Goal: Task Accomplishment & Management: Use online tool/utility

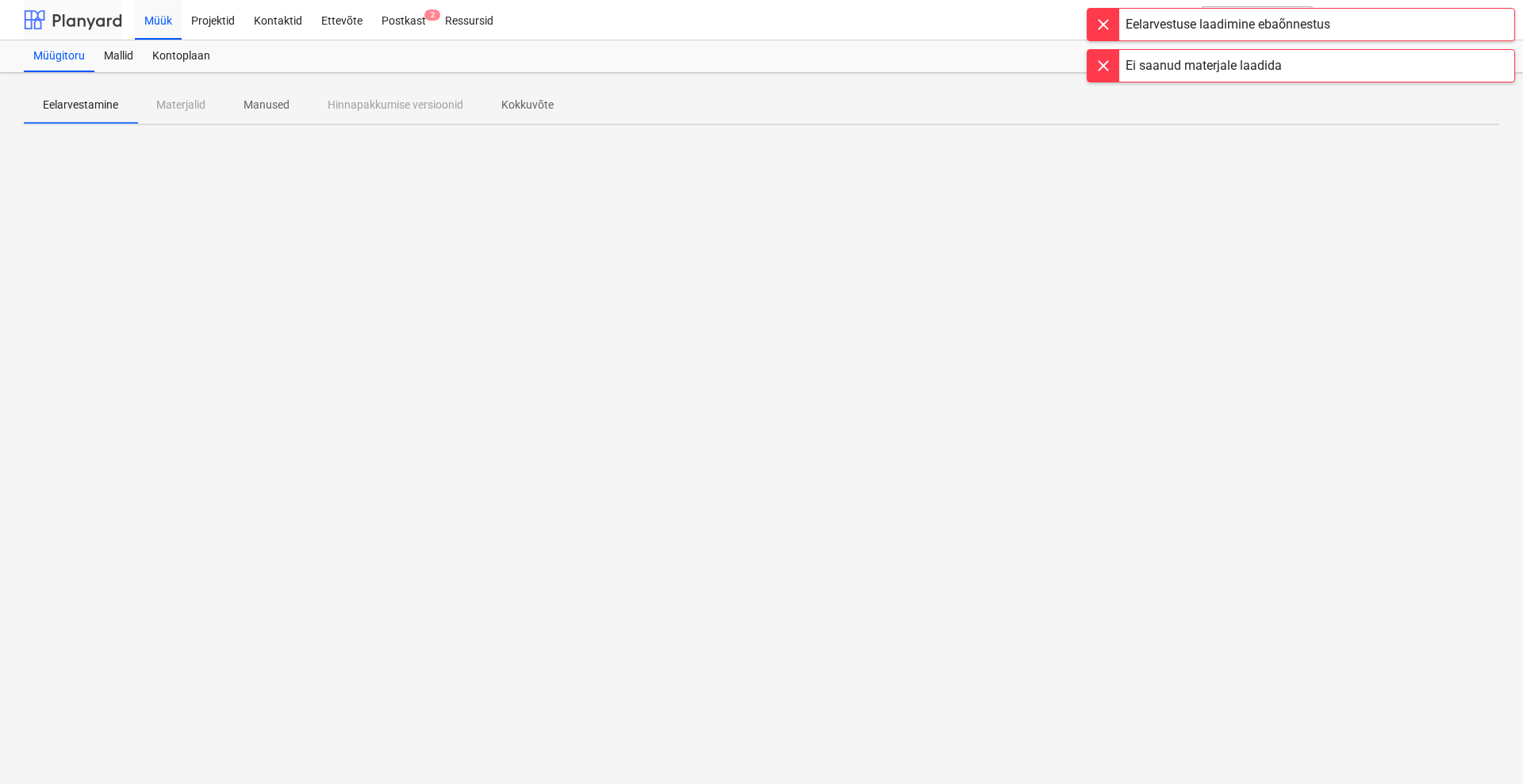
click at [77, 15] on div at bounding box center [73, 19] width 98 height 40
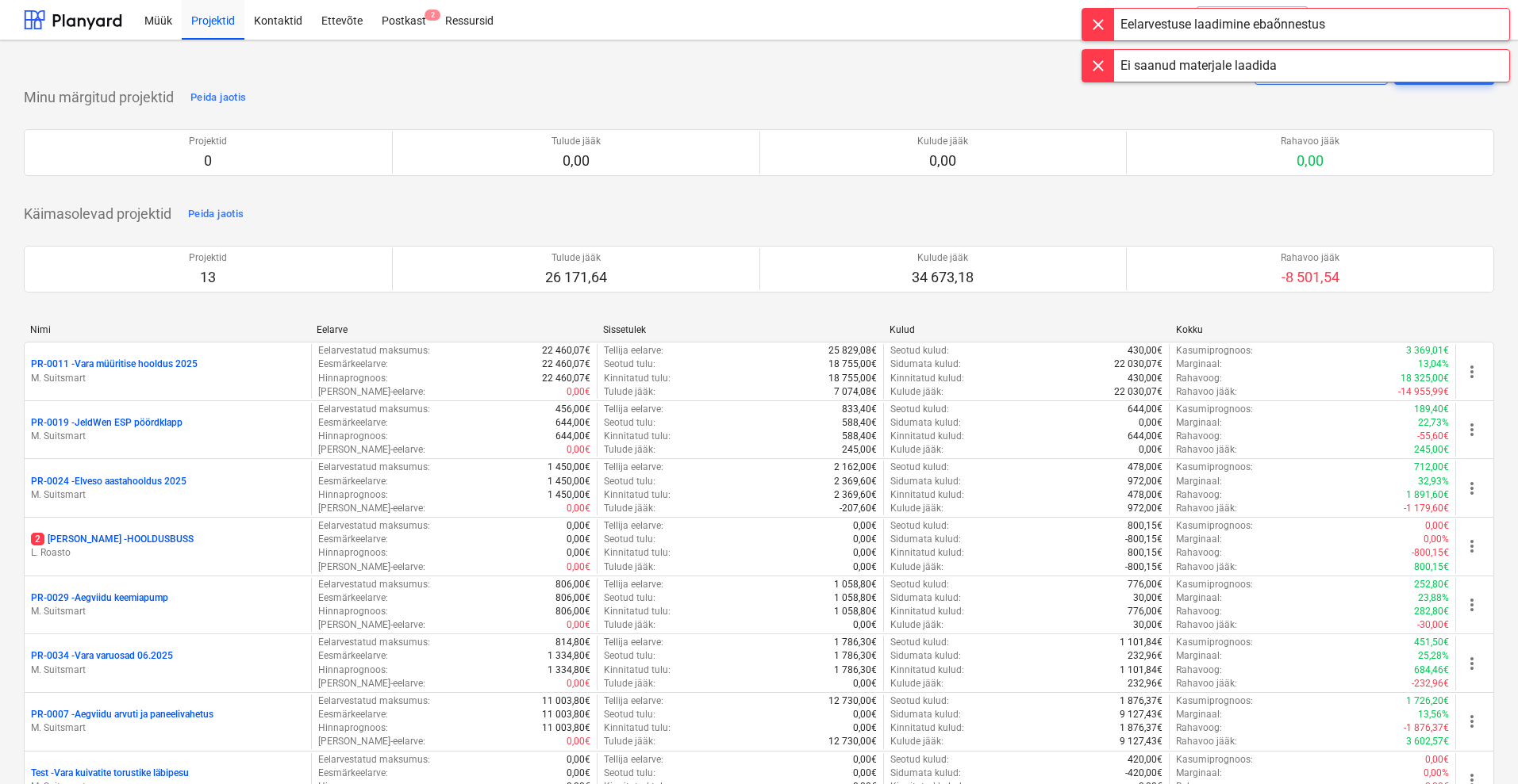
click at [1102, 19] on div at bounding box center [1098, 24] width 31 height 31
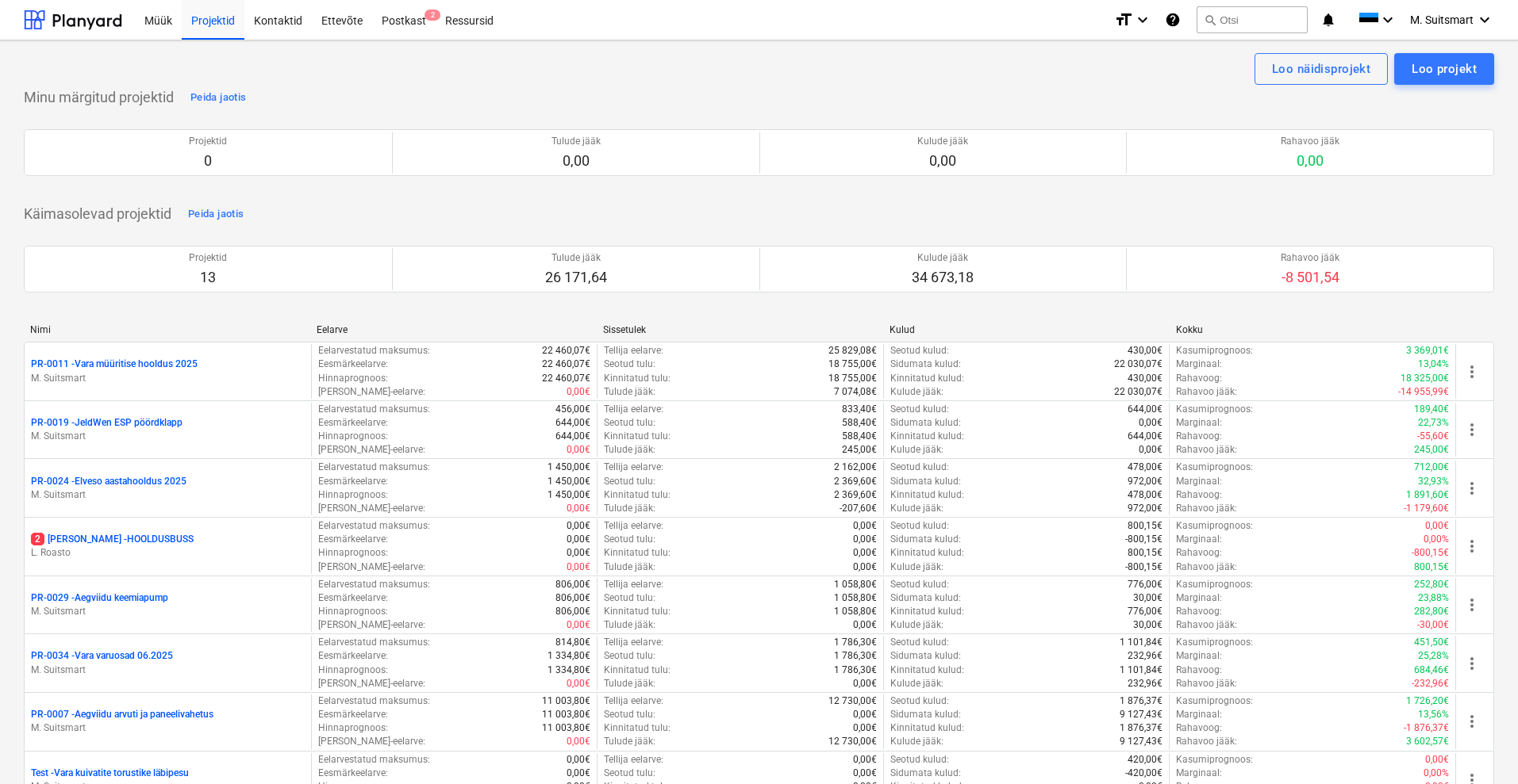
click at [1447, 24] on div "Märkmete laadimine ebaõnnestus" at bounding box center [1295, 16] width 429 height 33
click at [1432, 19] on div "Märkmete laadimine ebaõnnestus" at bounding box center [1295, 16] width 429 height 33
click at [161, 10] on div "Müük" at bounding box center [158, 19] width 47 height 40
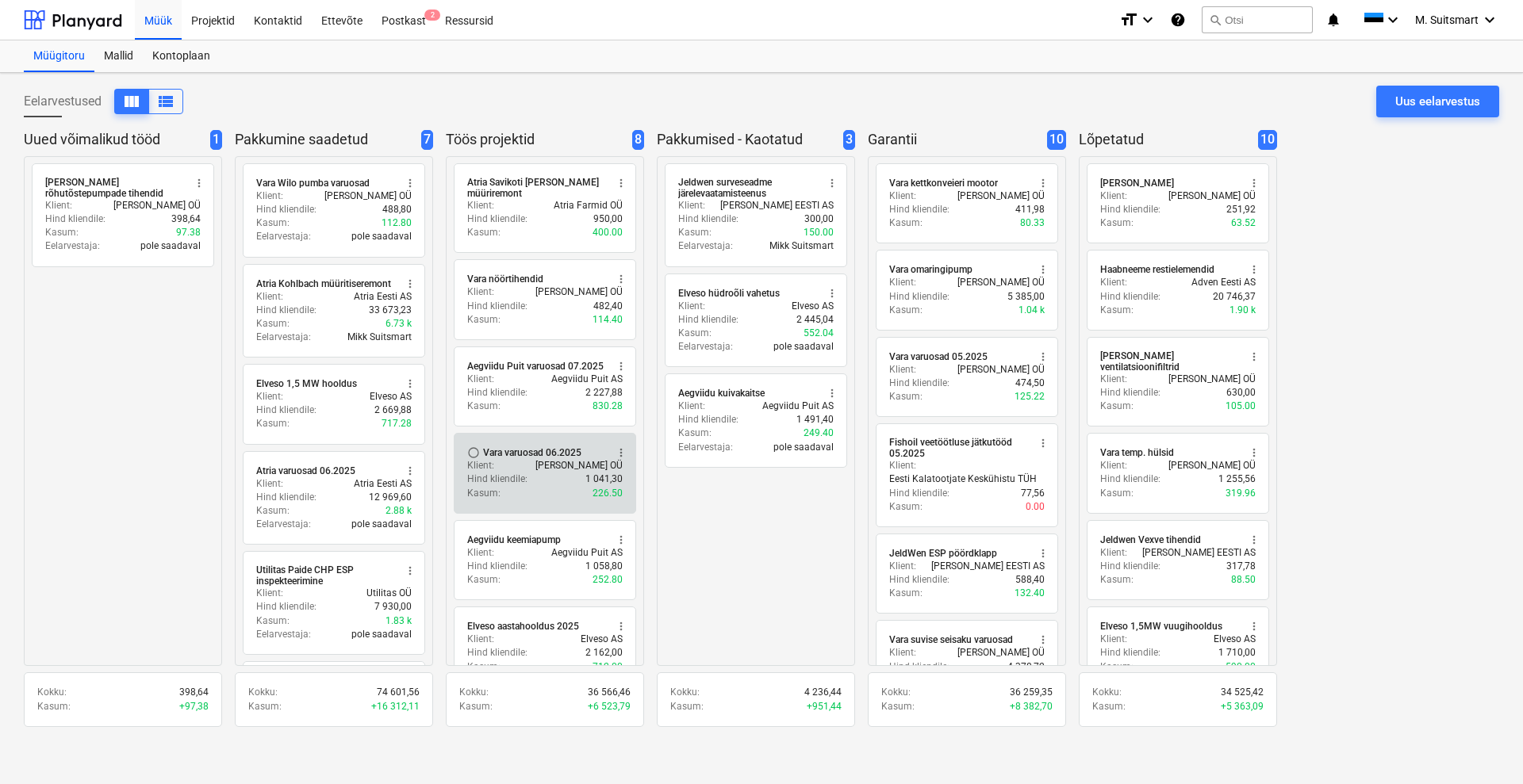
click at [511, 448] on div "Vara varuosad 06.2025" at bounding box center [532, 453] width 98 height 13
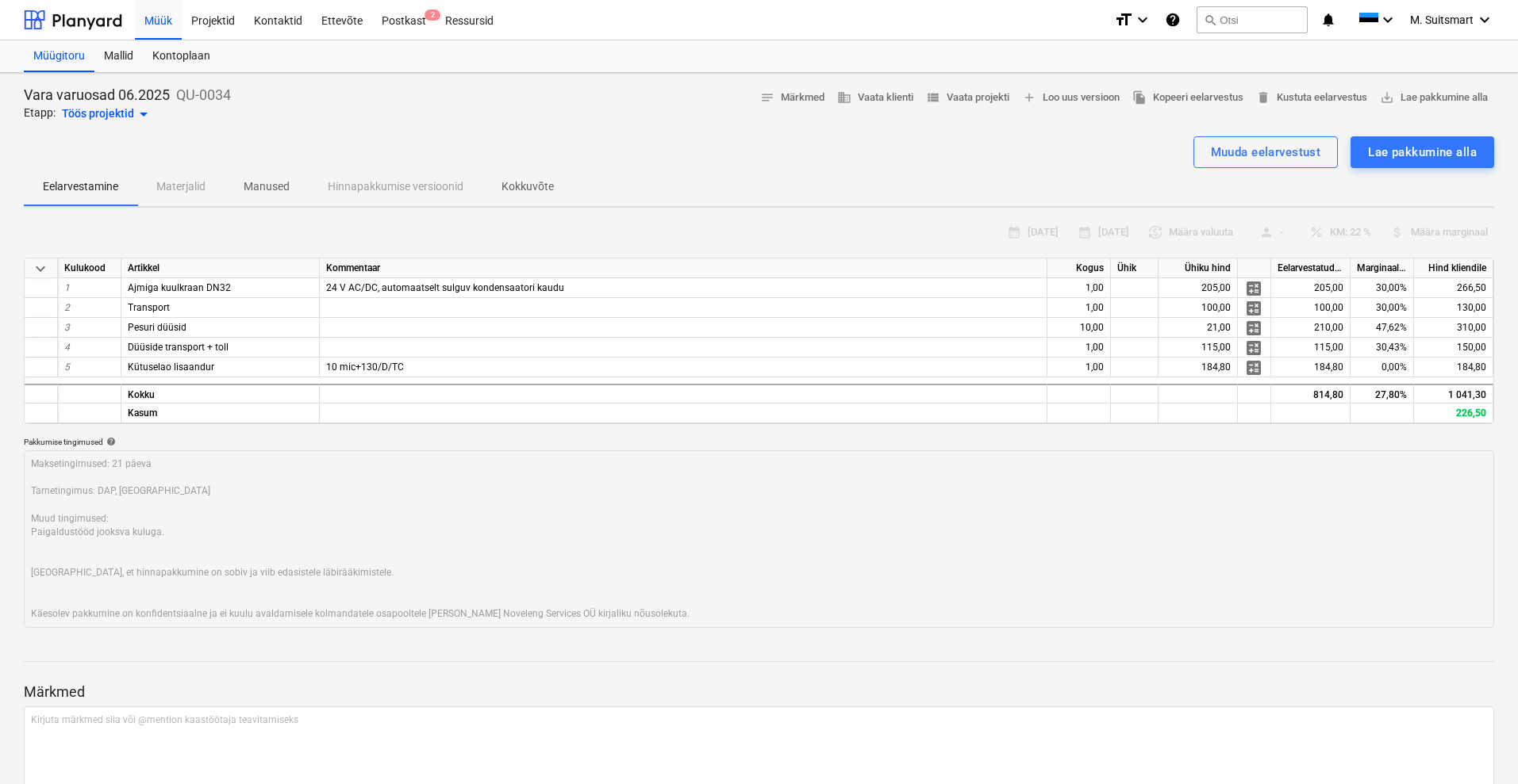
click at [90, 107] on div "Töös projektid arrow_drop_down" at bounding box center [107, 115] width 91 height 19
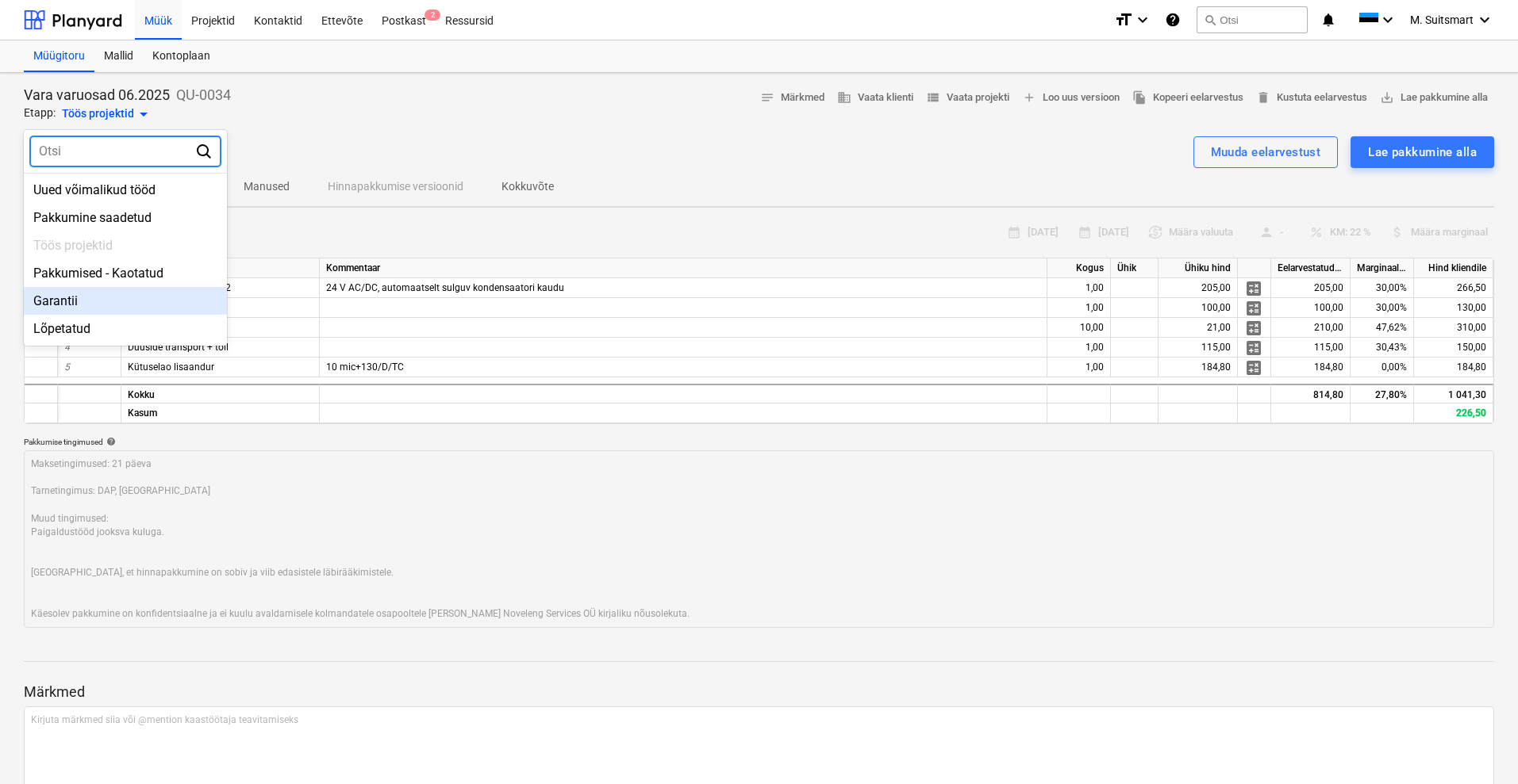
click at [106, 293] on div "Garantii" at bounding box center [125, 301] width 203 height 27
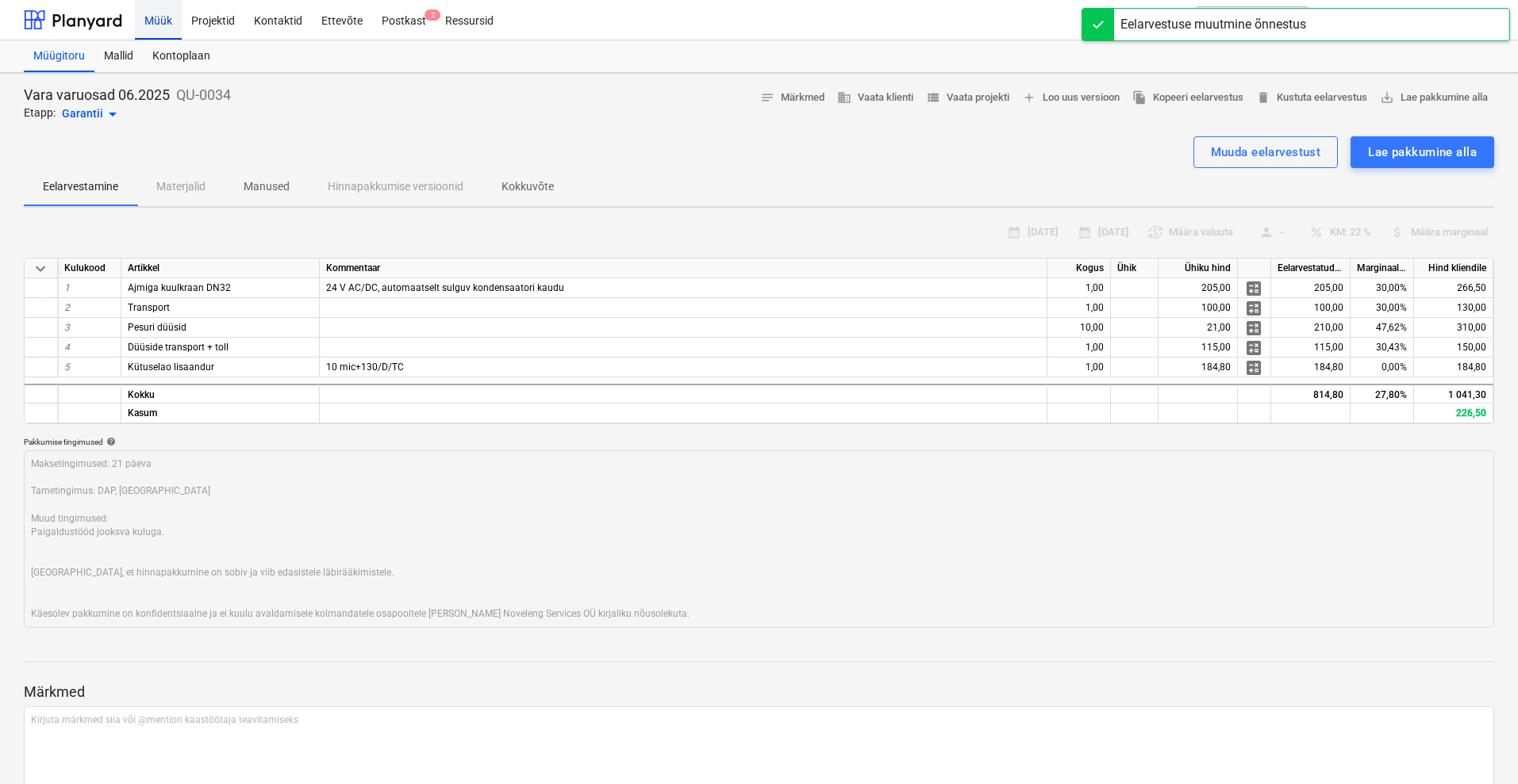
click at [164, 21] on div "Müük" at bounding box center [158, 19] width 47 height 40
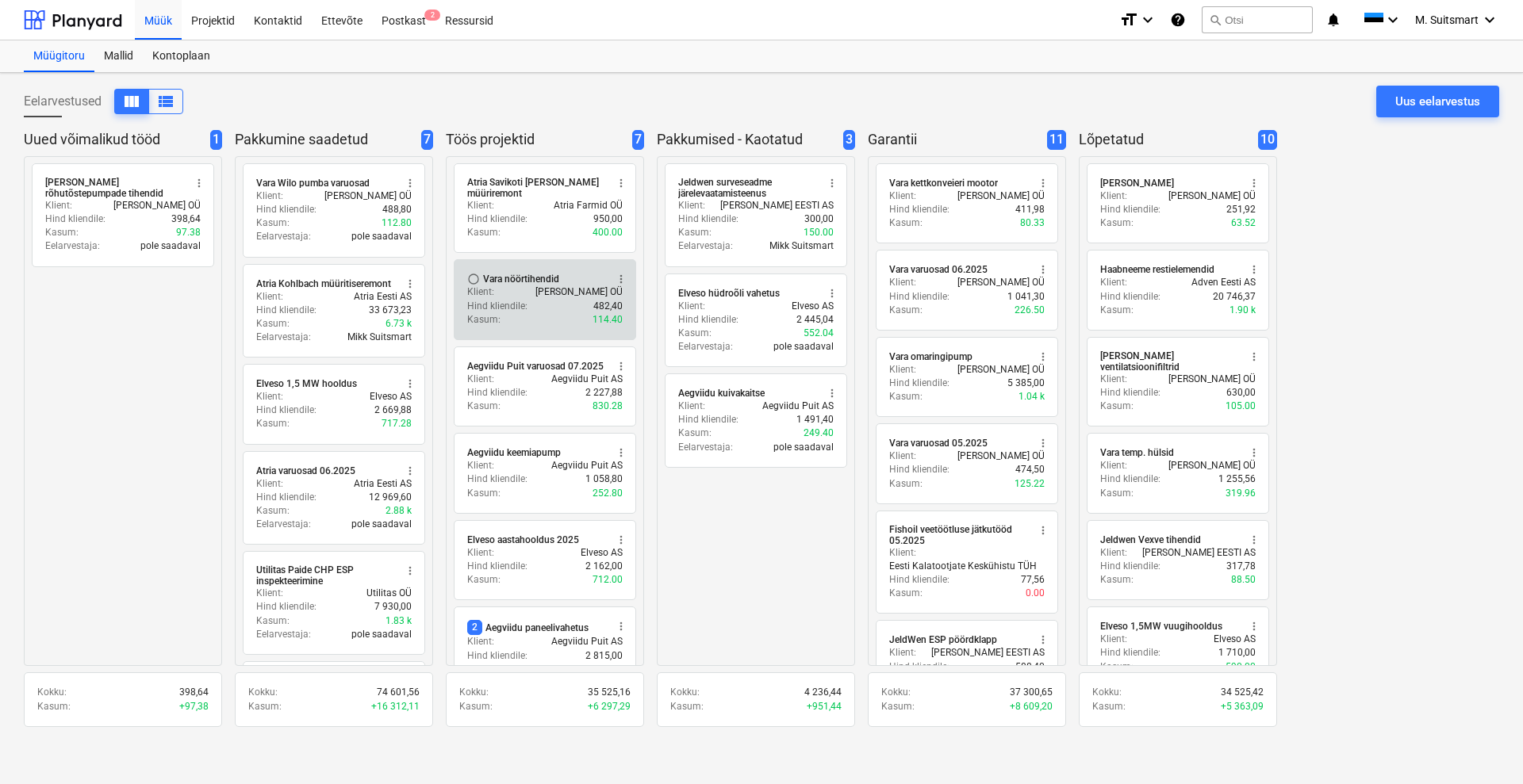
click at [500, 273] on div "Vara nöörtihendid" at bounding box center [521, 279] width 76 height 13
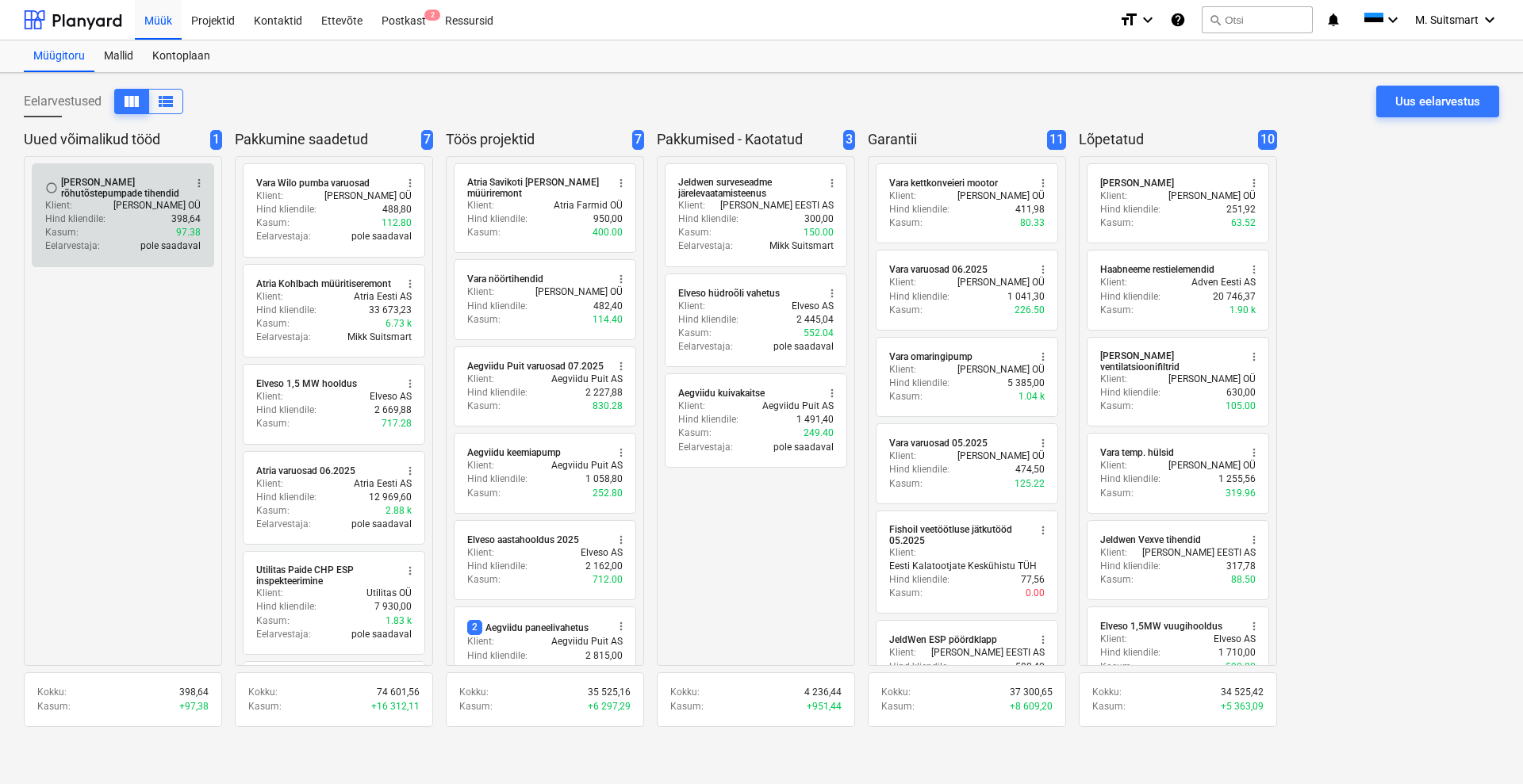
click at [84, 182] on div "[PERSON_NAME] rõhutõstepumpade tihendid" at bounding box center [122, 188] width 122 height 23
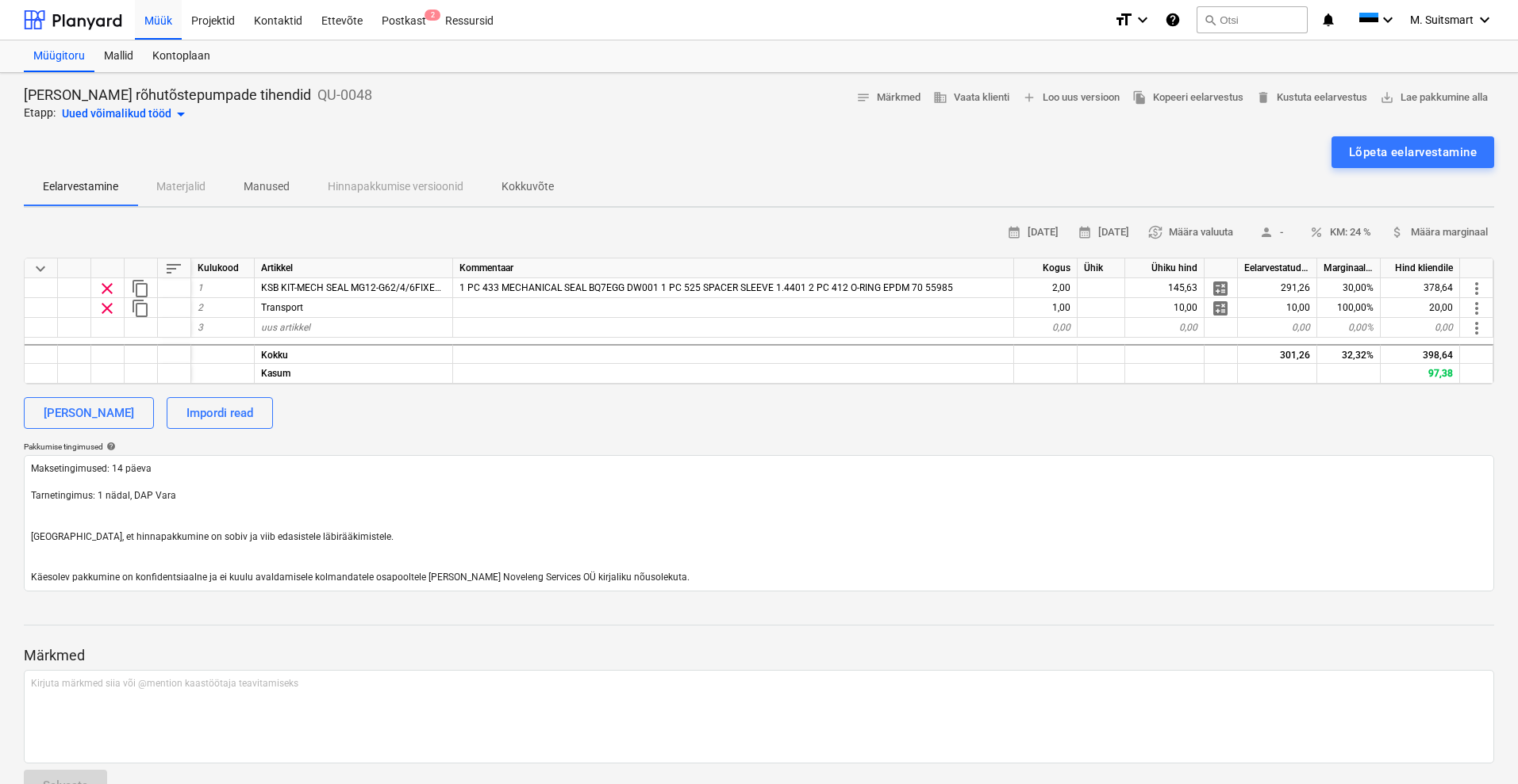
click at [136, 111] on div "Uued võimalikud tööd arrow_drop_down" at bounding box center [126, 115] width 128 height 19
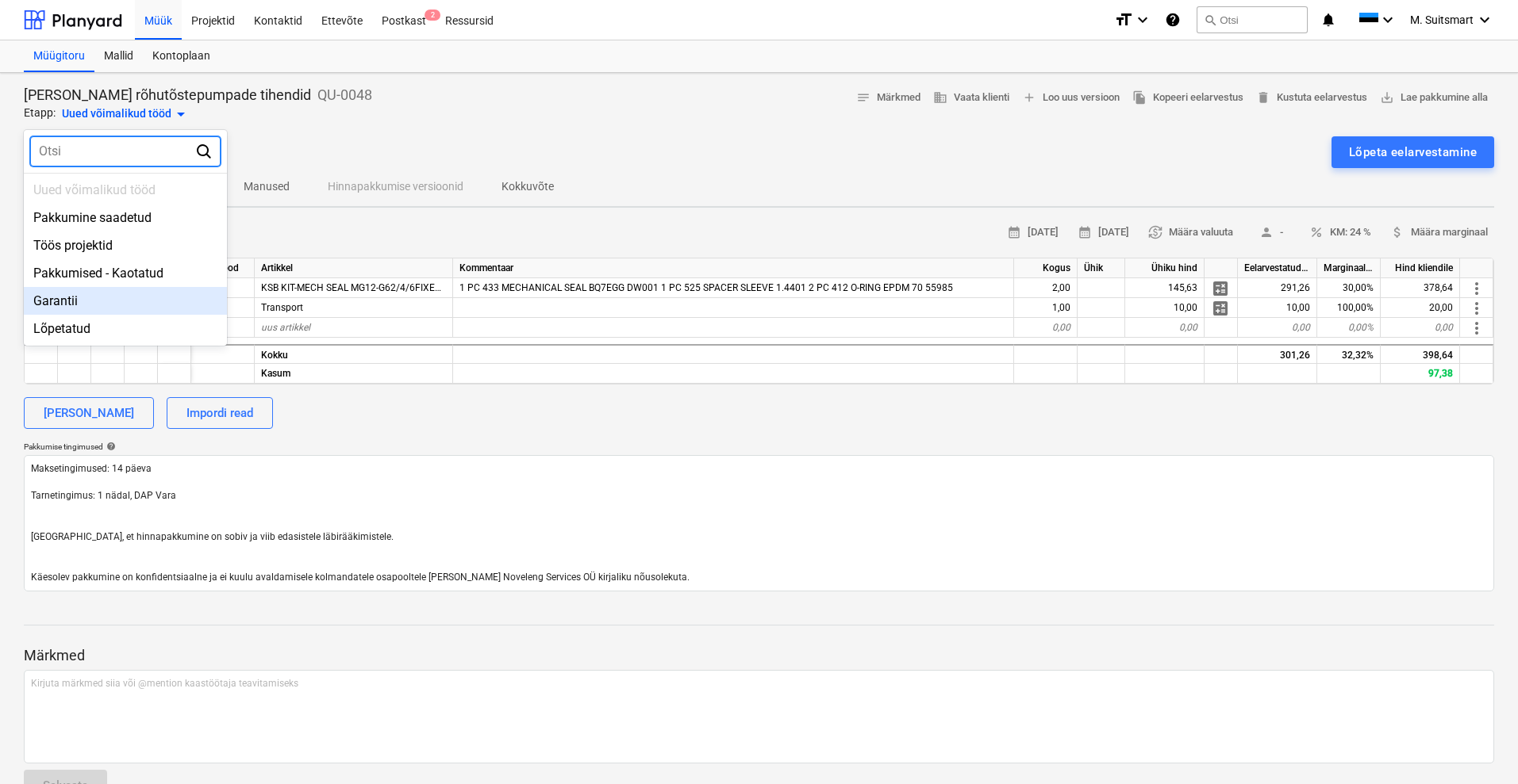
click at [93, 298] on div "Garantii" at bounding box center [125, 301] width 203 height 27
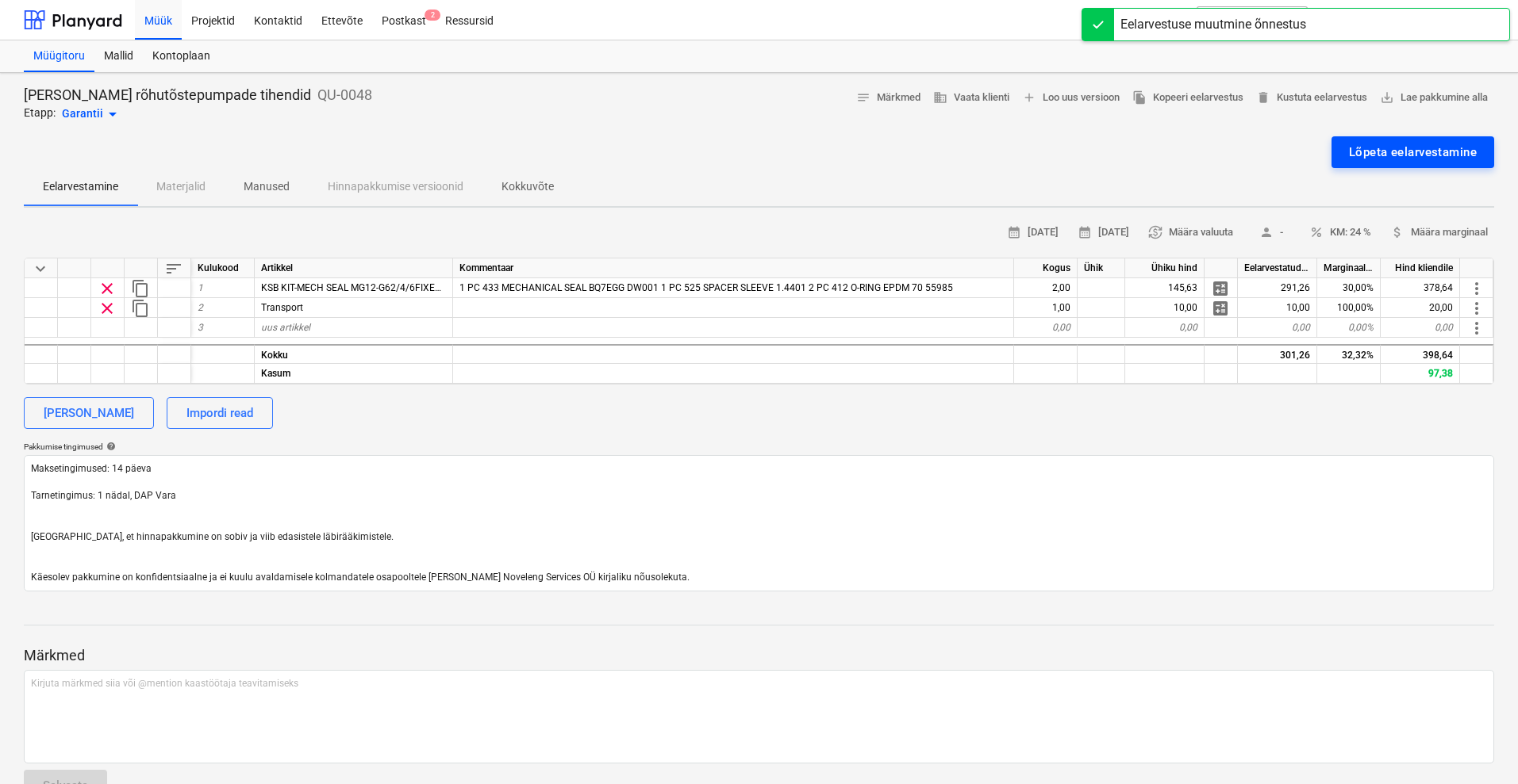
click at [1388, 146] on div "Lõpeta eelarvestamine" at bounding box center [1412, 152] width 128 height 21
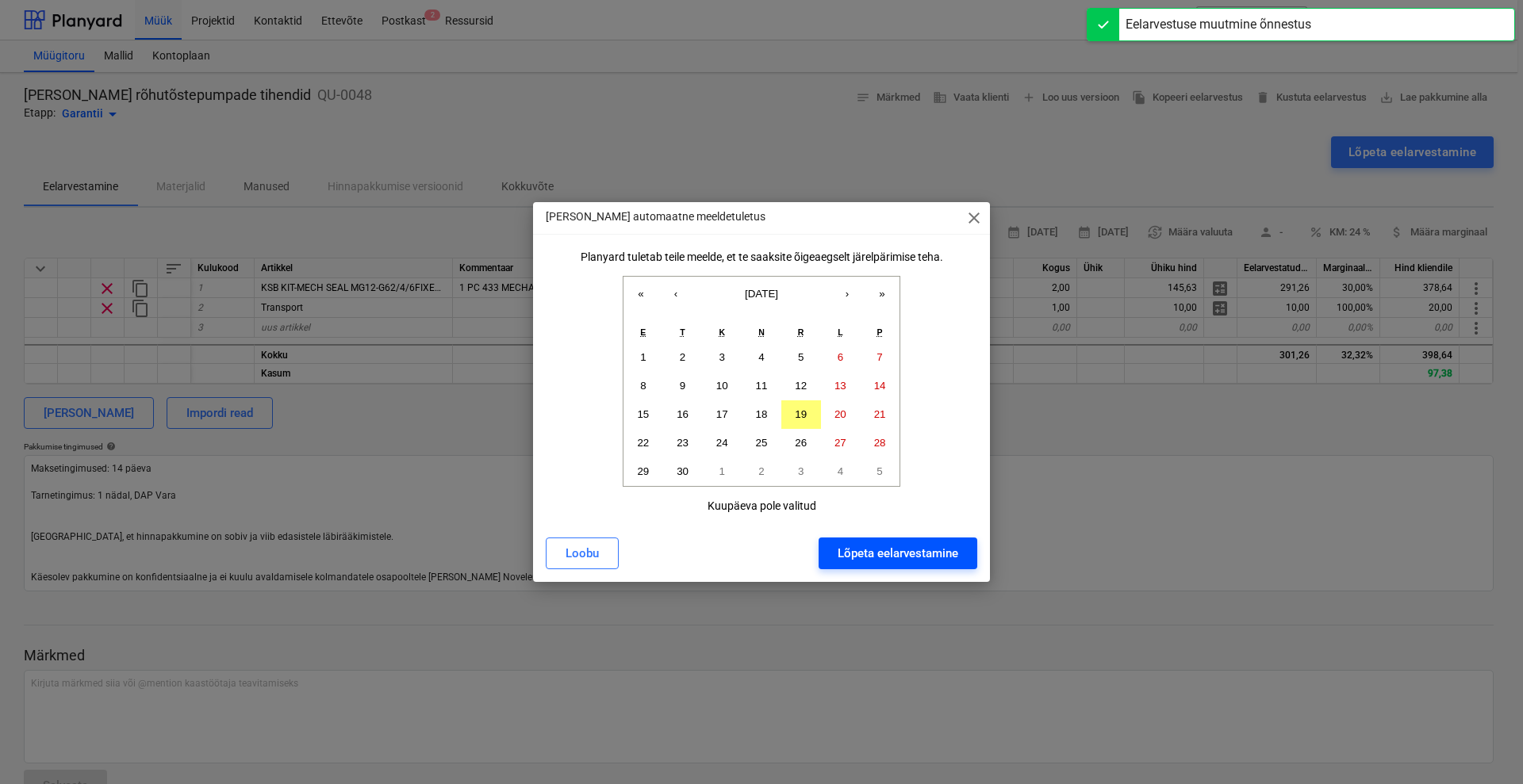
click at [919, 552] on div "Lõpeta eelarvestamine" at bounding box center [897, 553] width 120 height 21
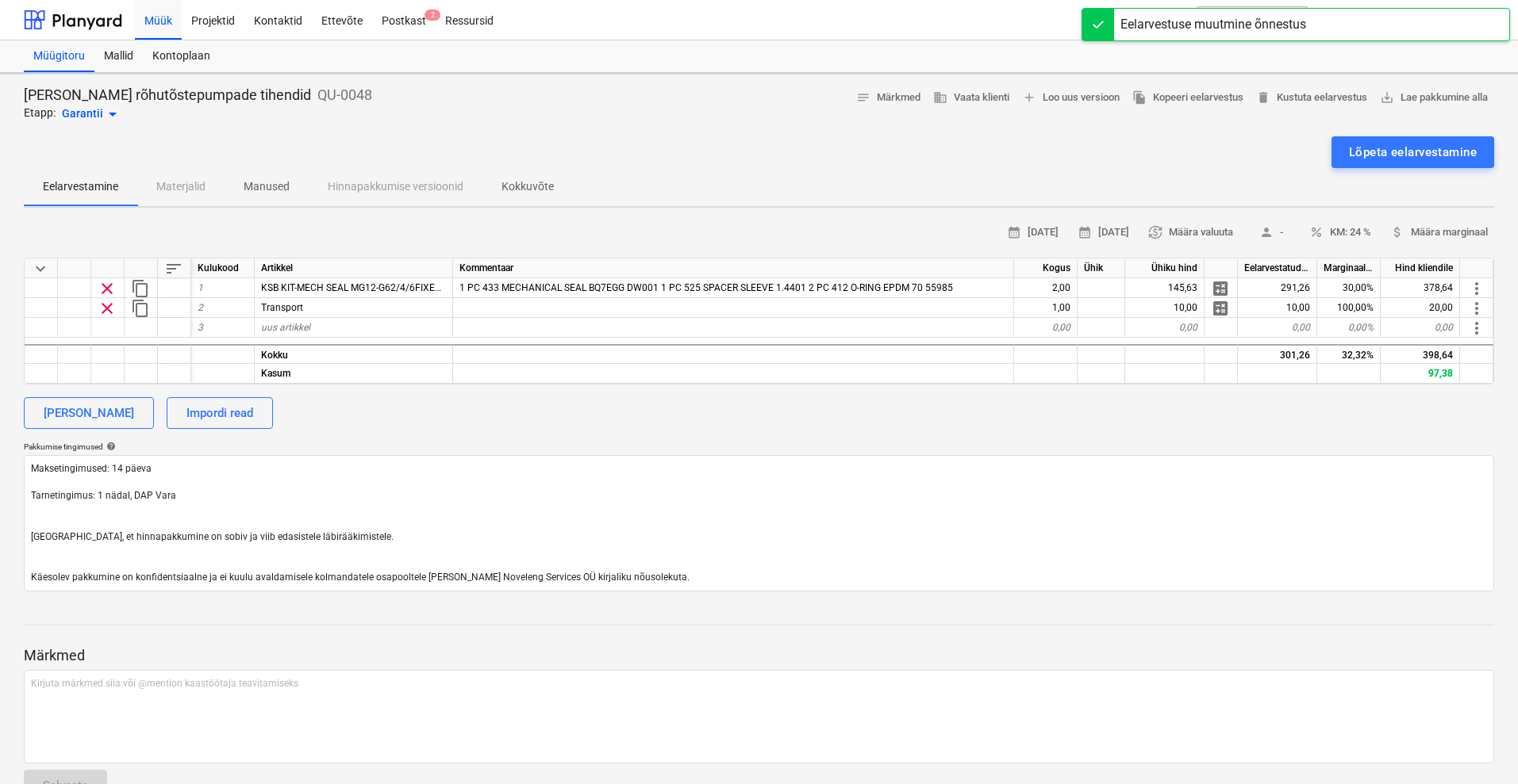
type textarea "x"
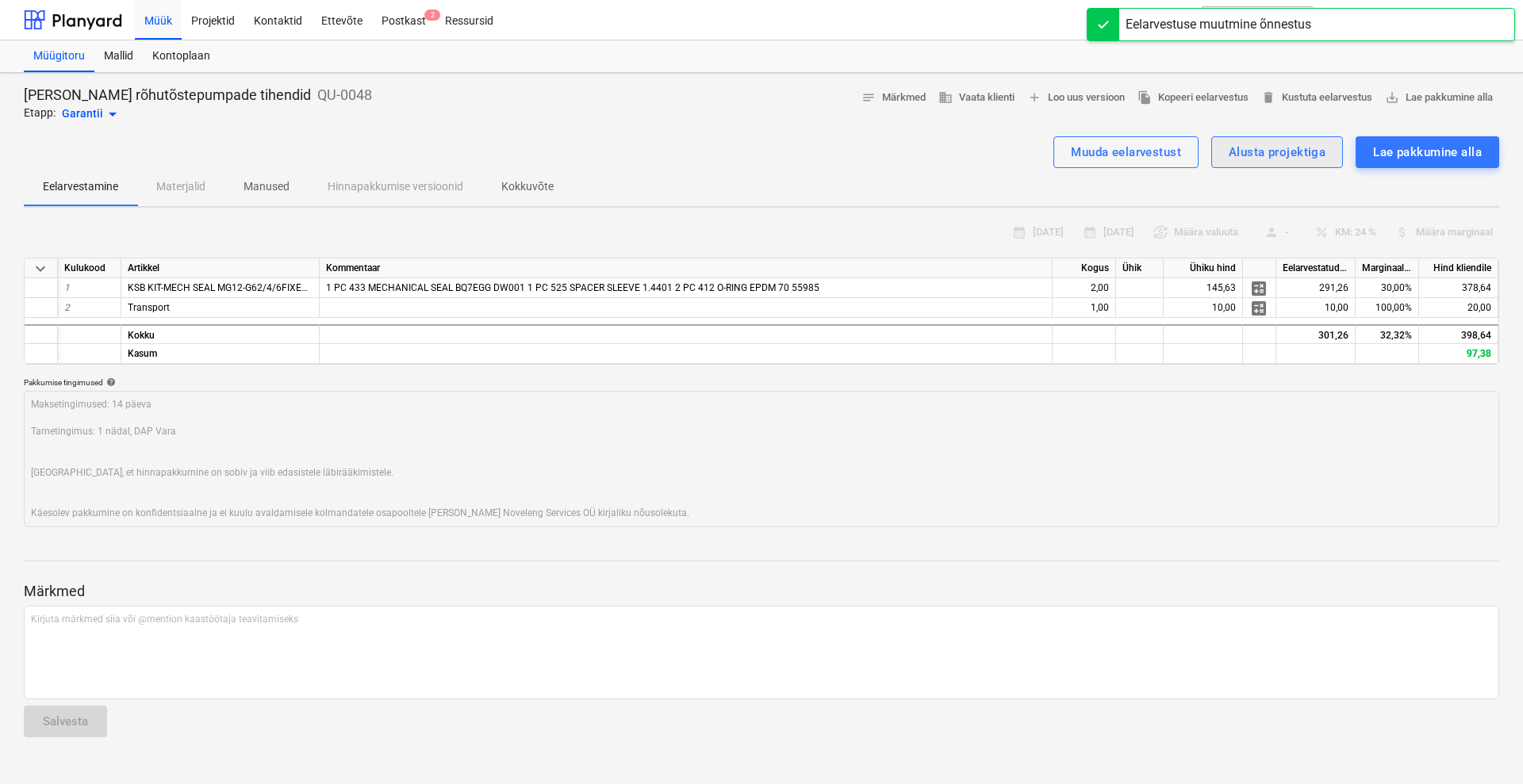
click at [1236, 146] on div "Alusta projektiga" at bounding box center [1277, 152] width 97 height 21
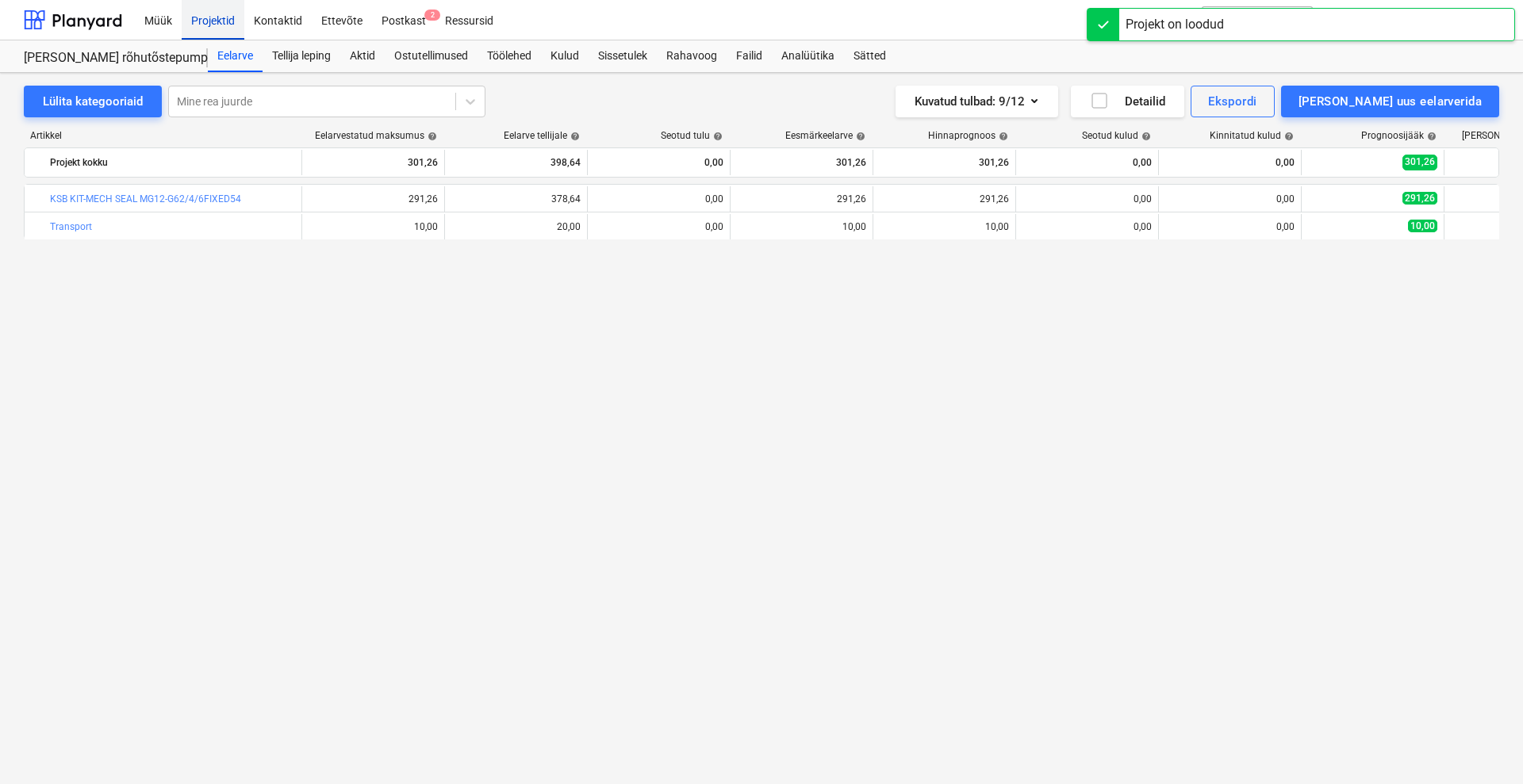
click at [218, 19] on div "Projektid" at bounding box center [213, 19] width 63 height 40
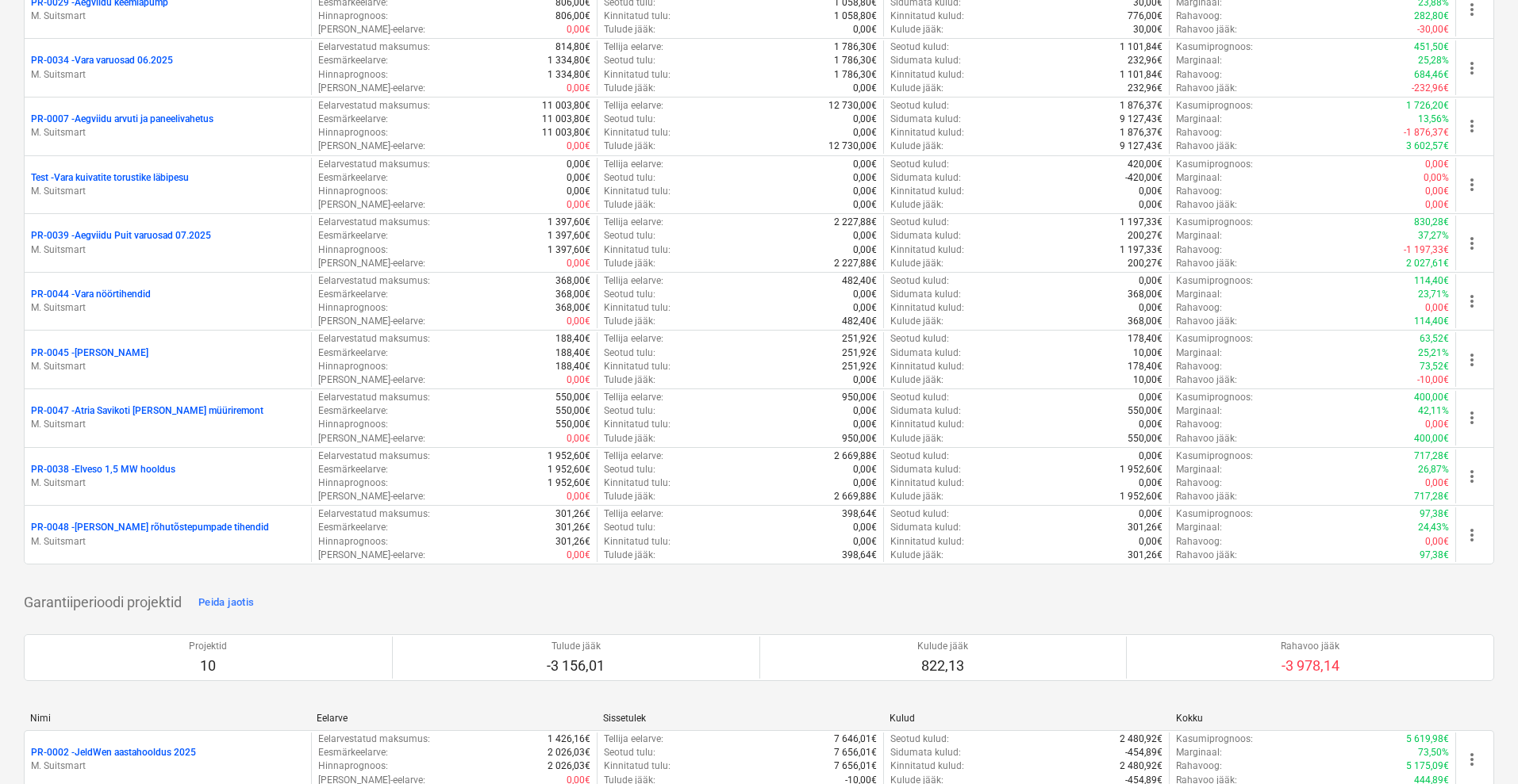
scroll to position [597, 0]
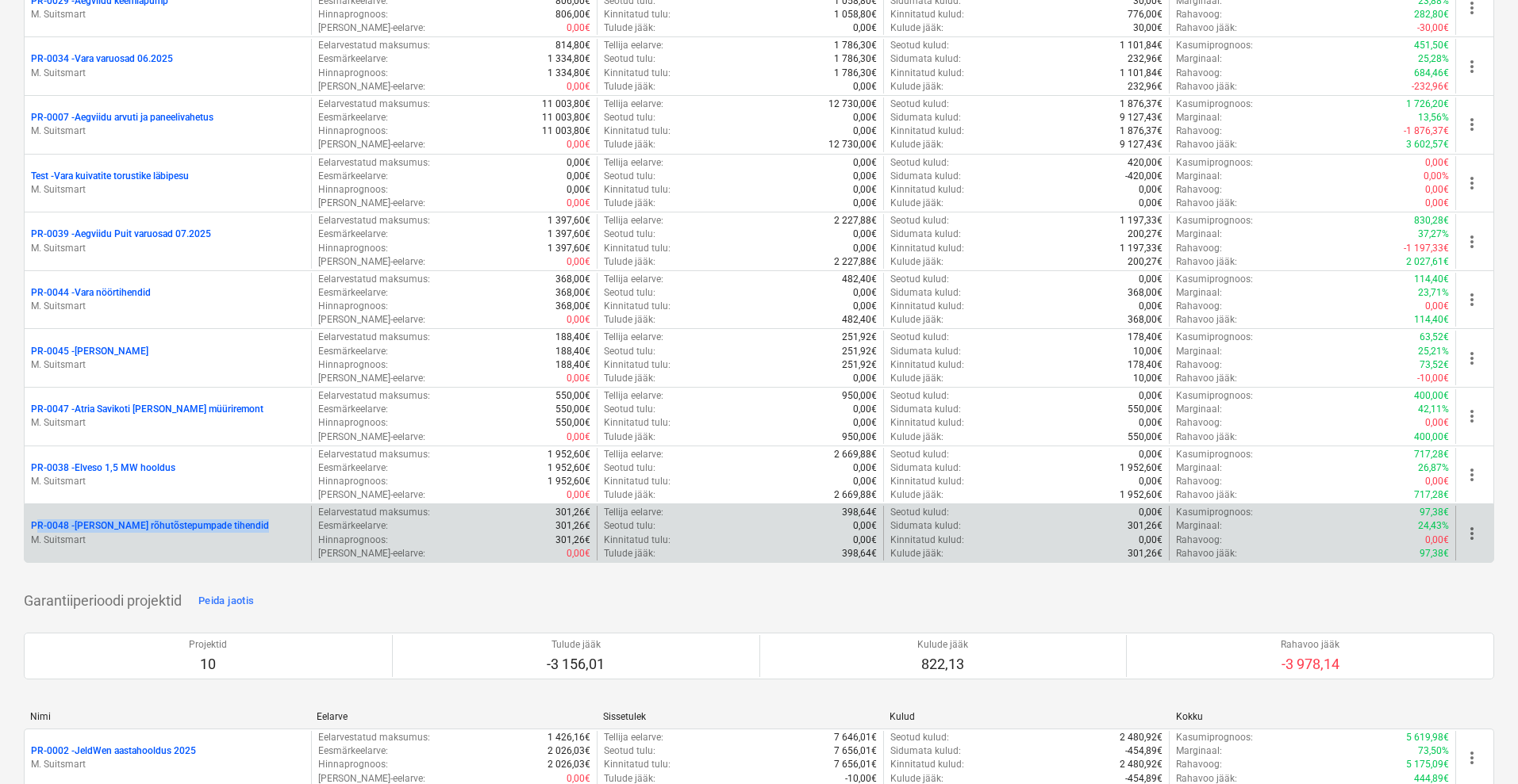
drag, startPoint x: 27, startPoint y: 523, endPoint x: 284, endPoint y: 519, distance: 257.0
click at [284, 519] on div "PR-0048 - [PERSON_NAME] rõhutõstepumpade tihendid M. Suitsmart" at bounding box center [167, 533] width 286 height 55
copy p "PR-0048 - [PERSON_NAME] rõhutõstepumpade tihendid"
